Goal: Check status: Check status

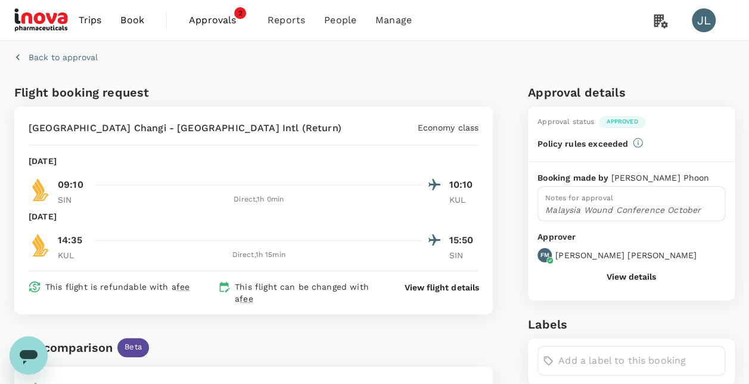
click at [20, 58] on icon "button" at bounding box center [18, 57] width 12 height 12
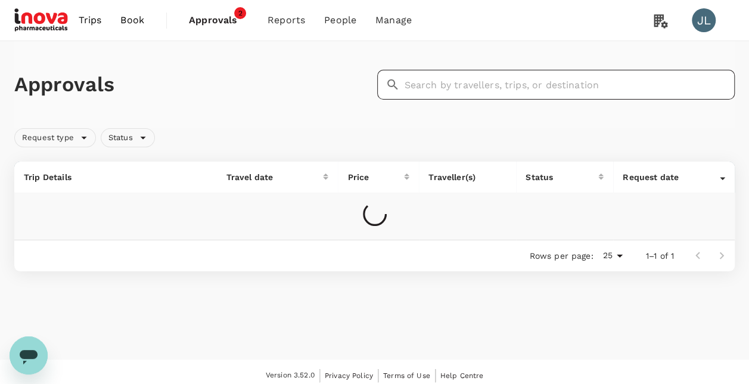
click at [426, 83] on input "text" at bounding box center [569, 85] width 331 height 30
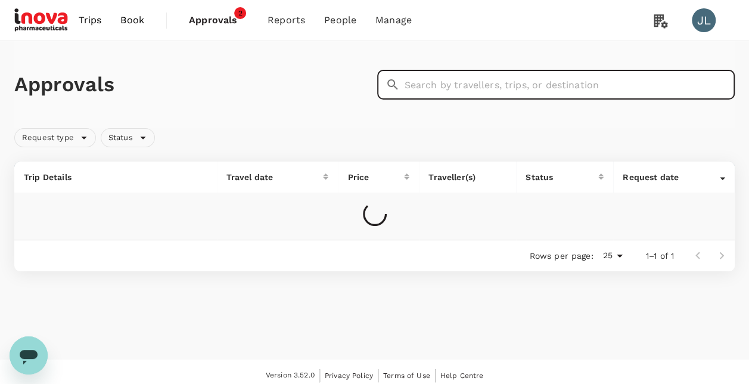
paste input "H2025091012457"
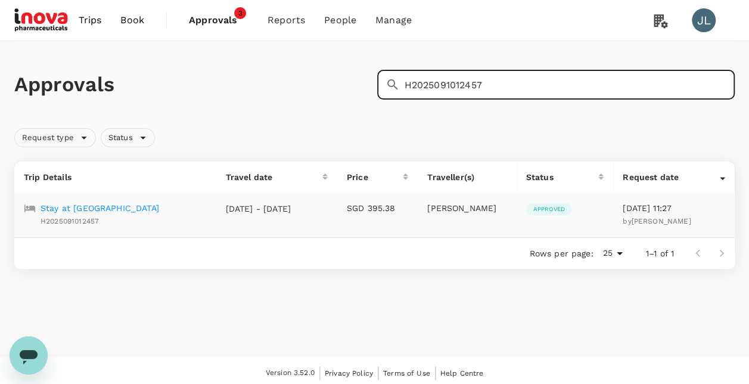
type input "H2025091012457"
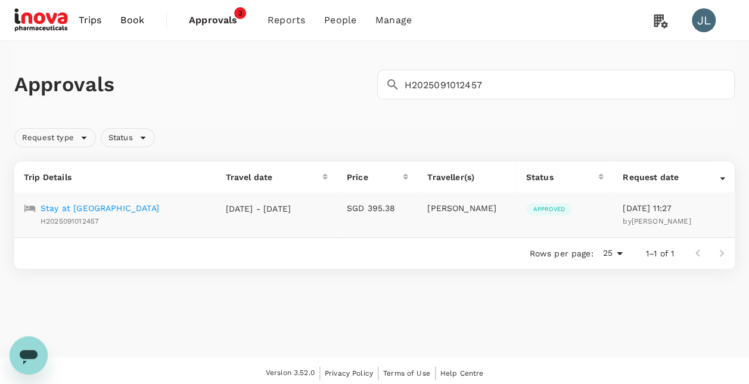
click at [118, 209] on p "Stay at [GEOGRAPHIC_DATA]" at bounding box center [100, 208] width 119 height 12
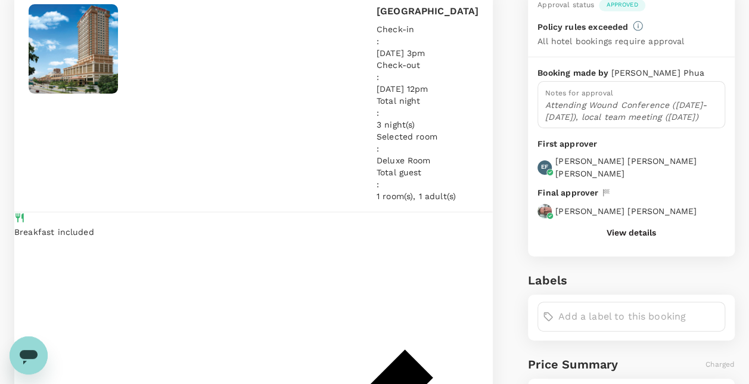
scroll to position [119, 0]
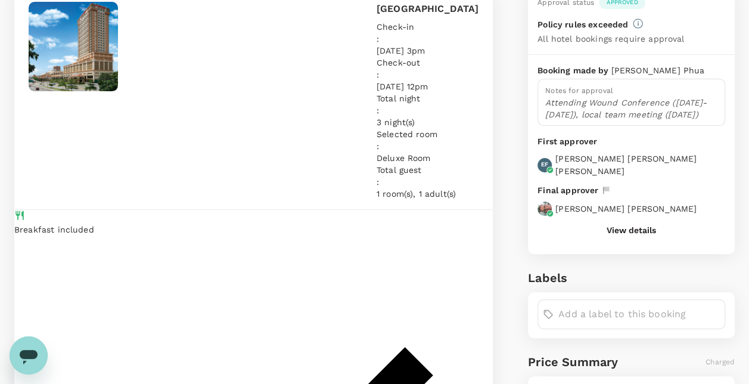
click at [625, 225] on button "View details" at bounding box center [630, 230] width 49 height 10
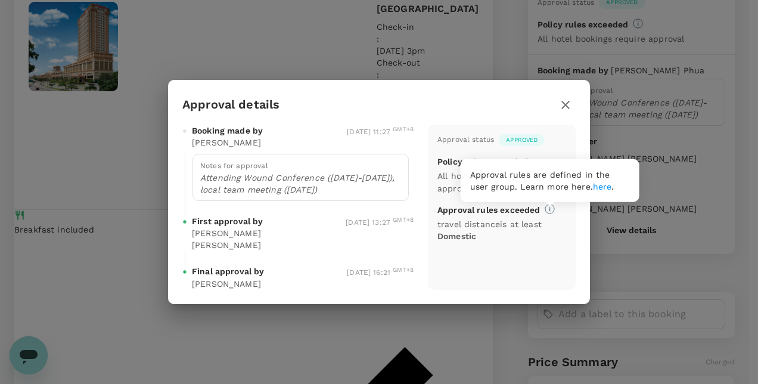
click at [548, 214] on icon at bounding box center [549, 209] width 10 height 10
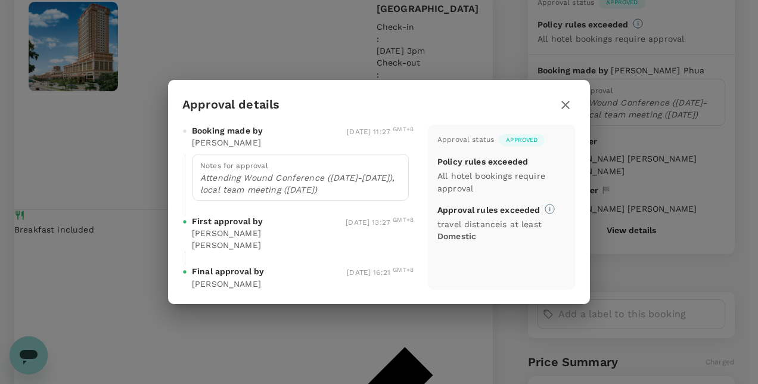
click at [562, 112] on icon "button" at bounding box center [565, 105] width 14 height 14
